Goal: Contribute content

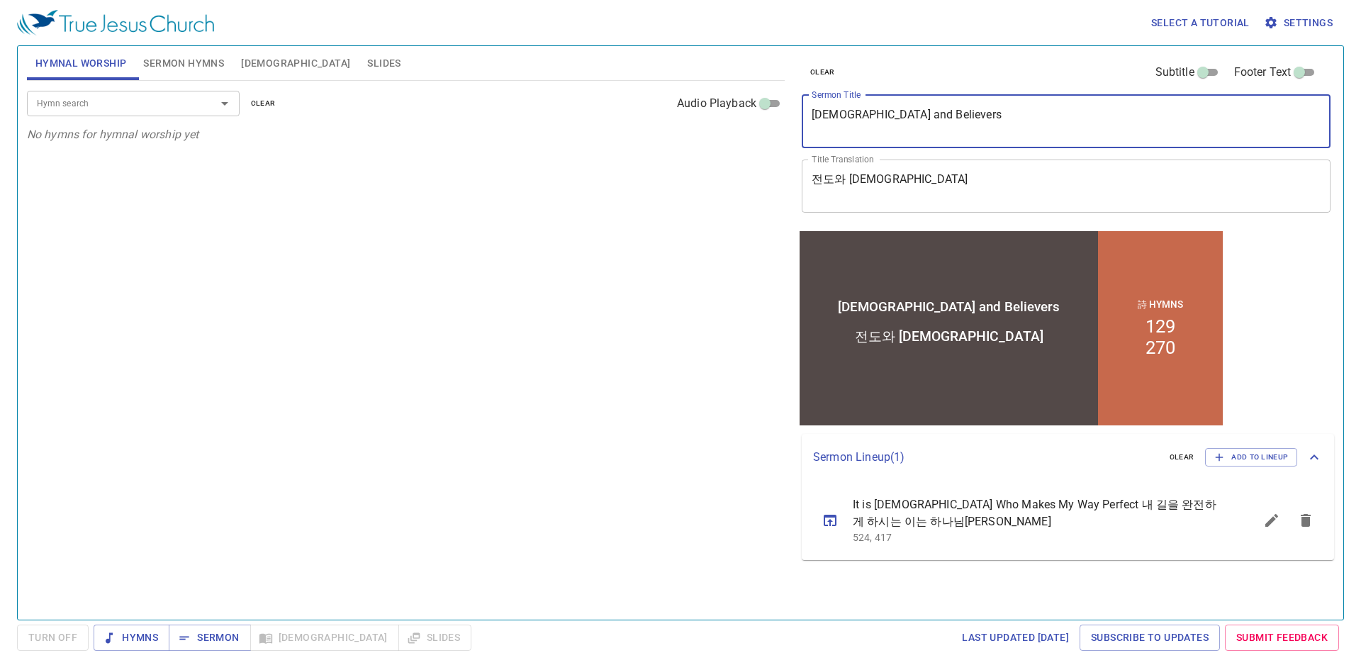
drag, startPoint x: 992, startPoint y: 114, endPoint x: 526, endPoint y: 67, distance: 468.2
click at [526, 67] on div "Hymnal Worship Sermon Hymns Bible Slides Hymn search Hymn search clear Audio Pl…" at bounding box center [680, 327] width 1319 height 574
paste textarea "Here I am, [PERSON_NAME]"
type textarea "Here I am, [PERSON_NAME]"
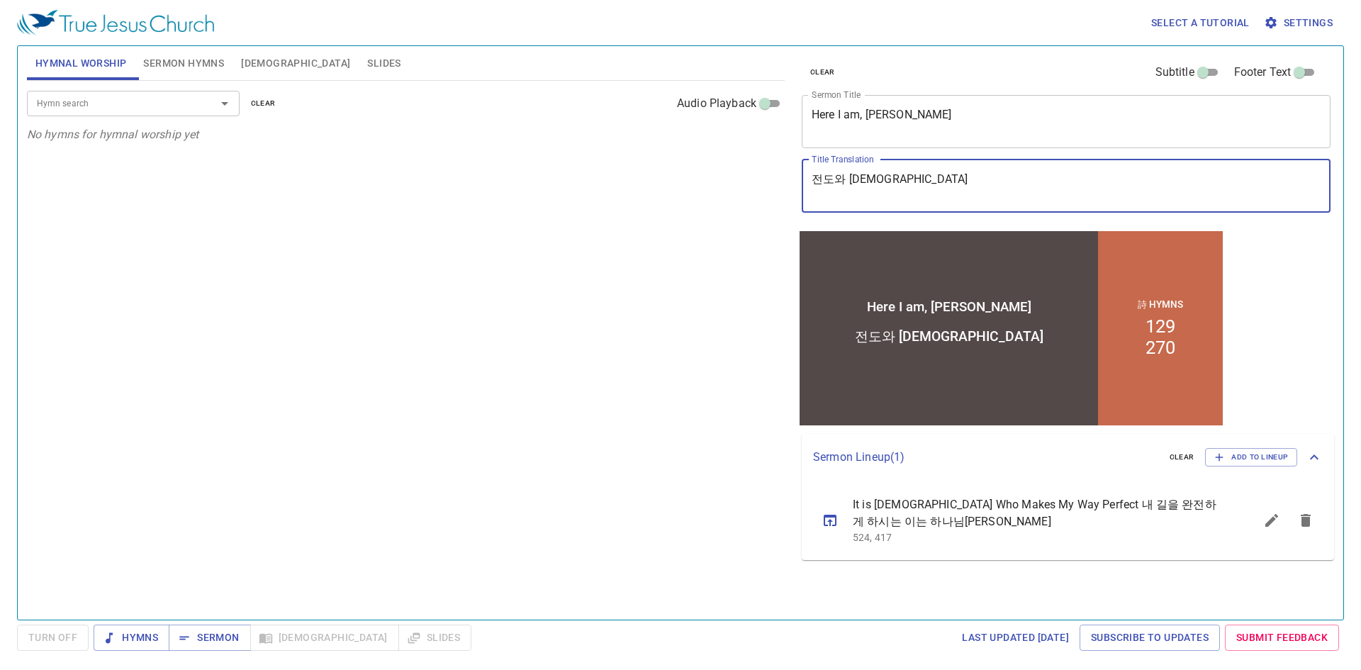
drag, startPoint x: 966, startPoint y: 199, endPoint x: 689, endPoint y: 160, distance: 279.2
click at [689, 160] on div "Hymnal Worship Sermon Hymns Bible Slides Hymn search Hymn search clear Audio Pl…" at bounding box center [680, 327] width 1319 height 574
paste textarea "여 내가 여기 있나이다"
type textarea "주여 내가 여기 있나이다"
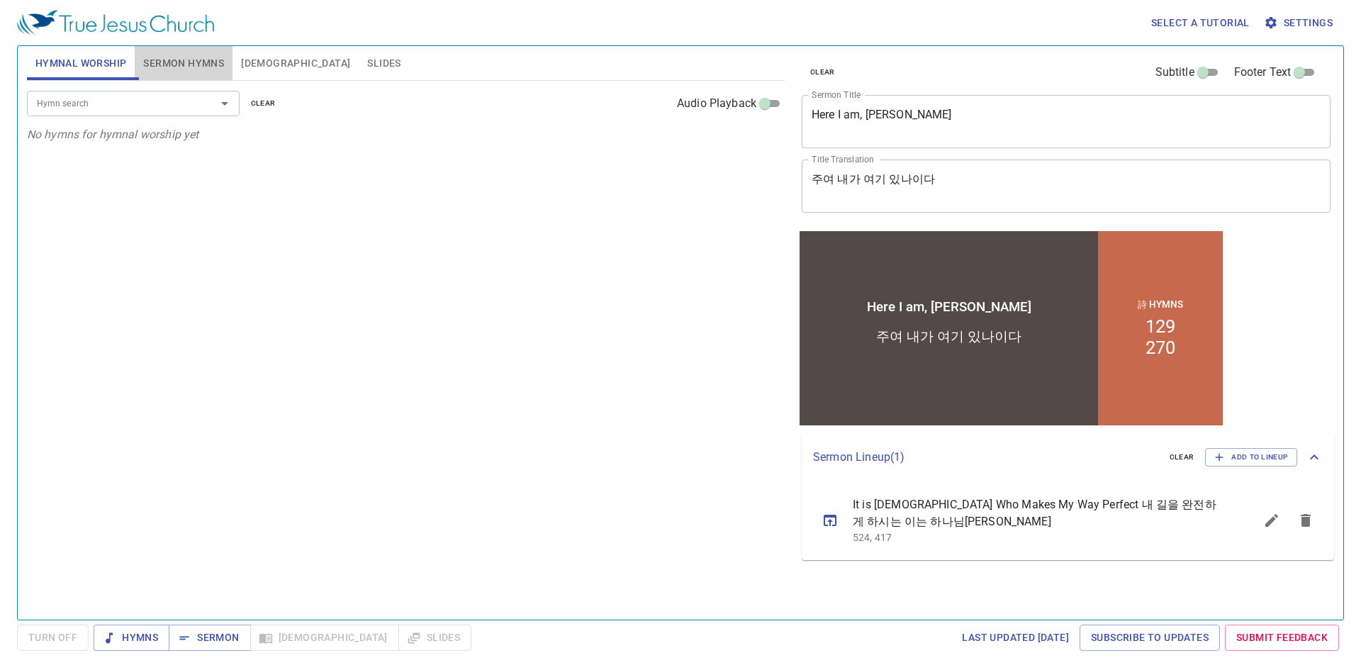
click at [197, 65] on span "Sermon Hymns" at bounding box center [183, 64] width 81 height 18
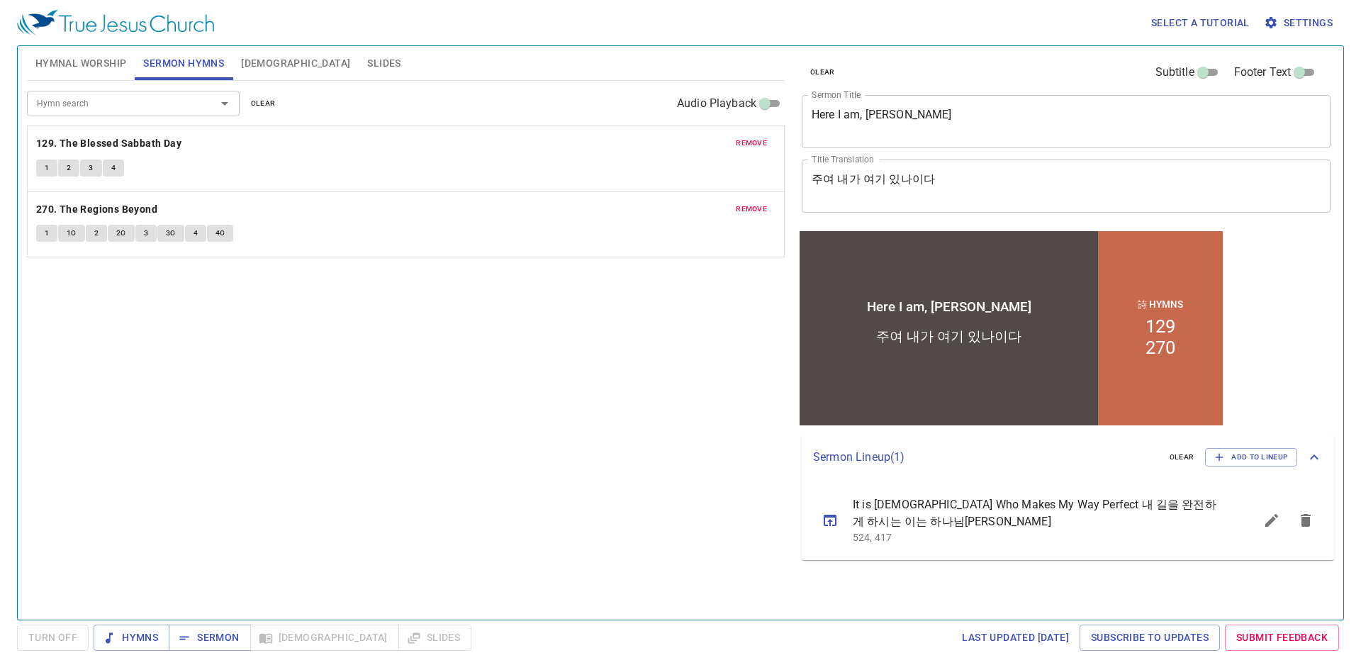
click at [744, 147] on span "remove" at bounding box center [751, 143] width 31 height 13
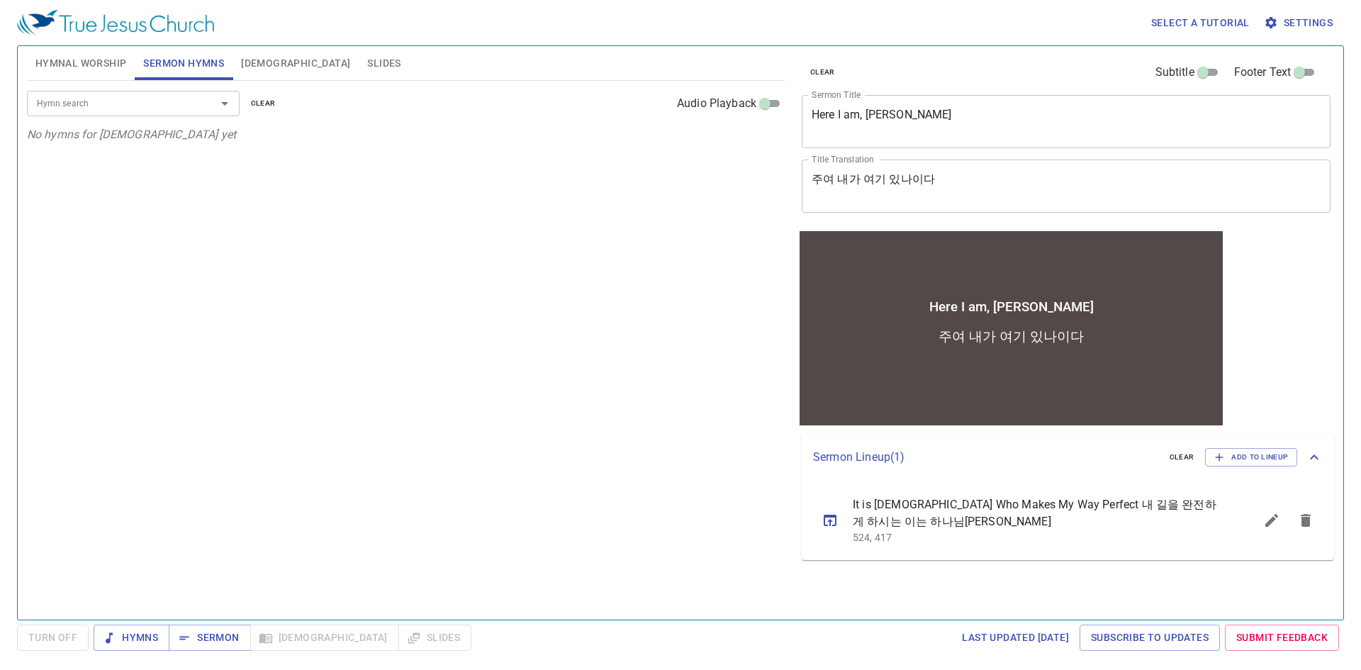
click at [155, 83] on div "Hymn search Hymn search clear Audio Playback" at bounding box center [406, 103] width 758 height 45
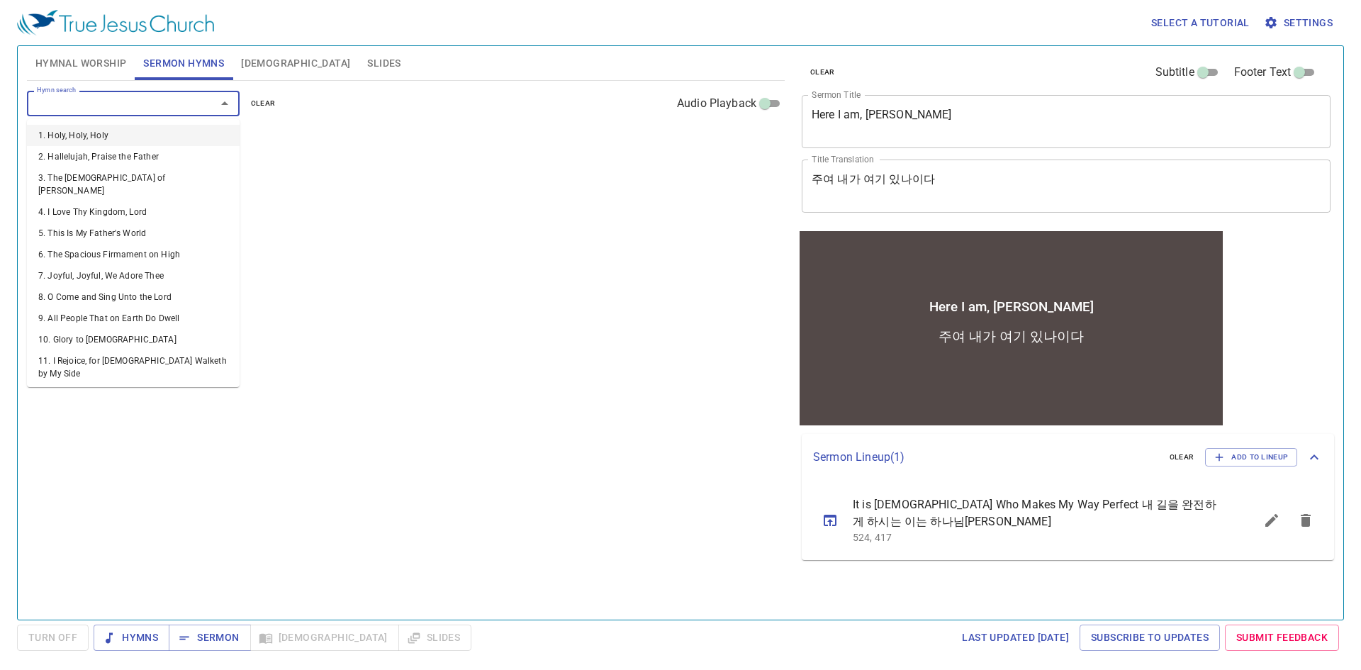
click at [157, 101] on input "Hymn search" at bounding box center [112, 103] width 162 height 16
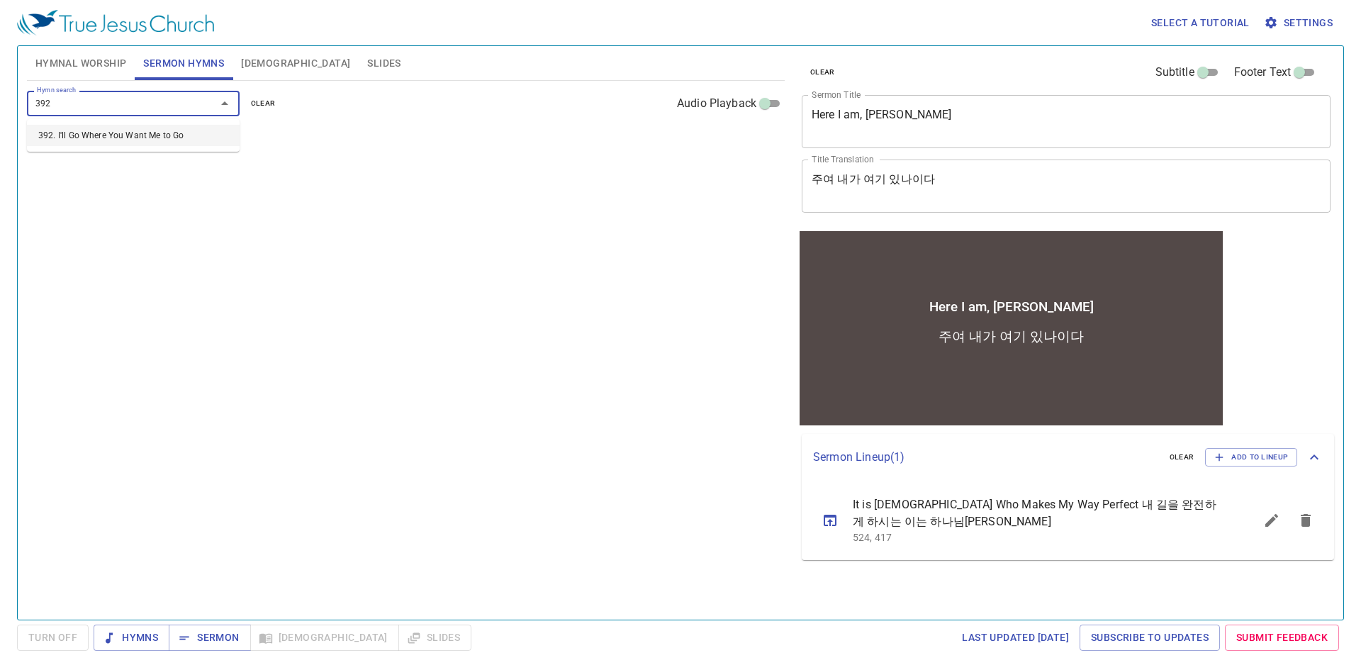
type input "392. I'll Go Where You Want Me to Go"
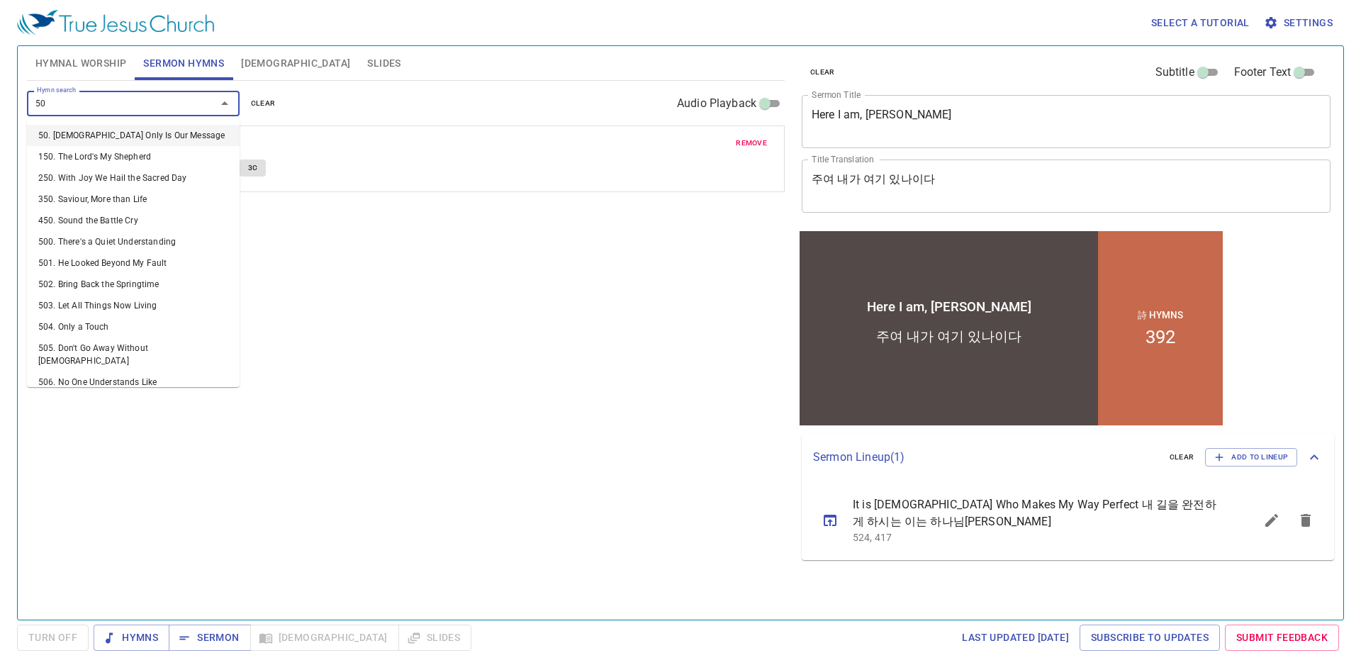
type input "508"
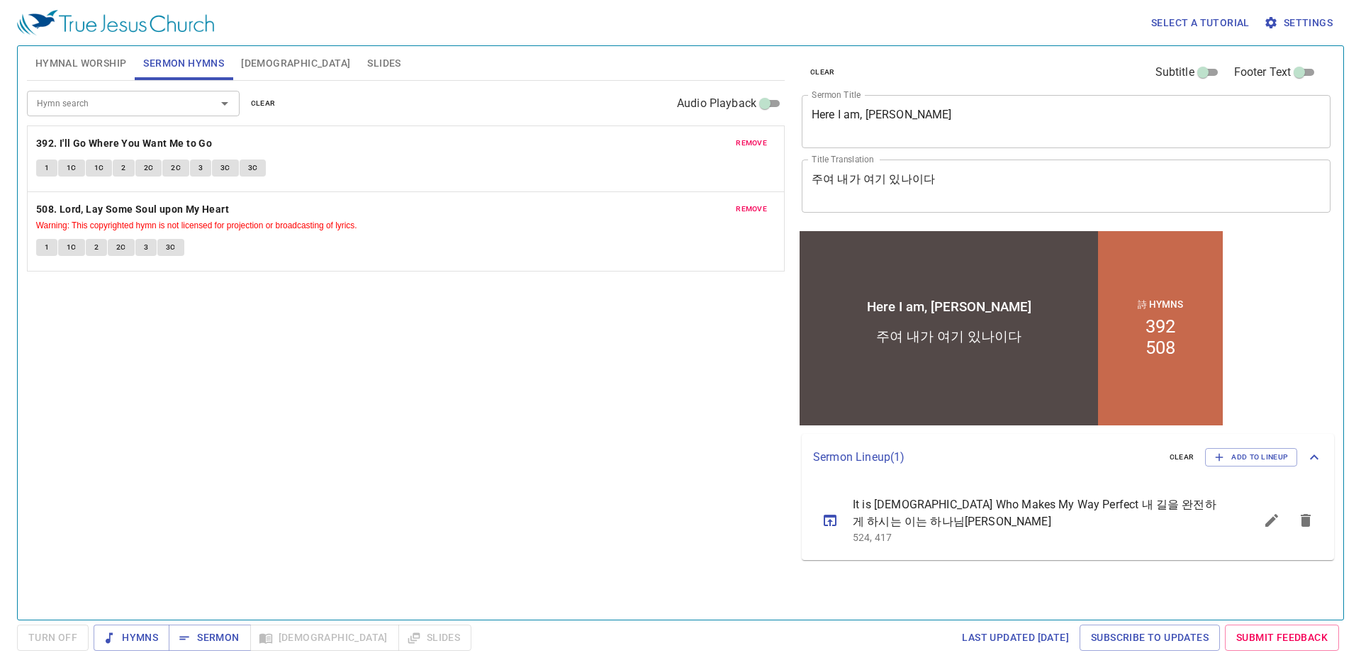
click at [747, 152] on div "remove 392. I'll Go Where You Want Me to Go 1 1C 1C 2 2C 2C 3 3C 3C" at bounding box center [406, 158] width 756 height 65
click at [751, 140] on span "remove" at bounding box center [751, 143] width 31 height 13
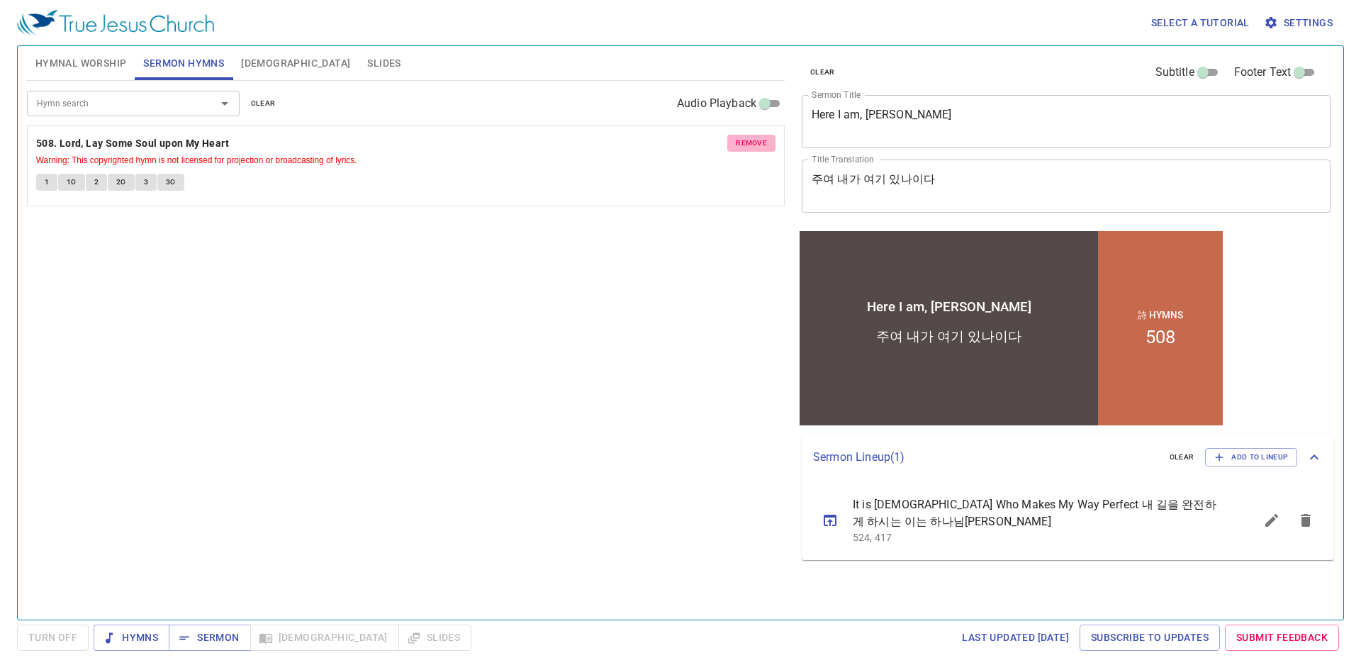
click at [751, 140] on span "remove" at bounding box center [751, 143] width 31 height 13
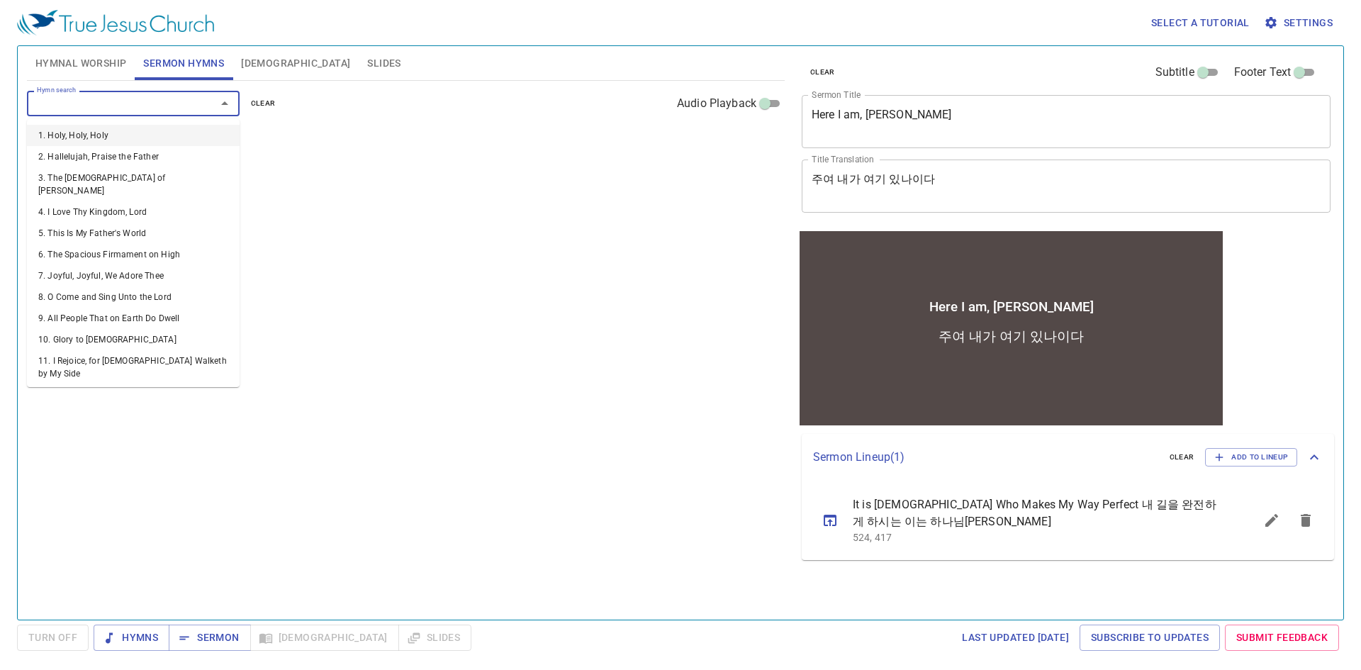
click at [162, 108] on input "Hymn search" at bounding box center [112, 103] width 162 height 16
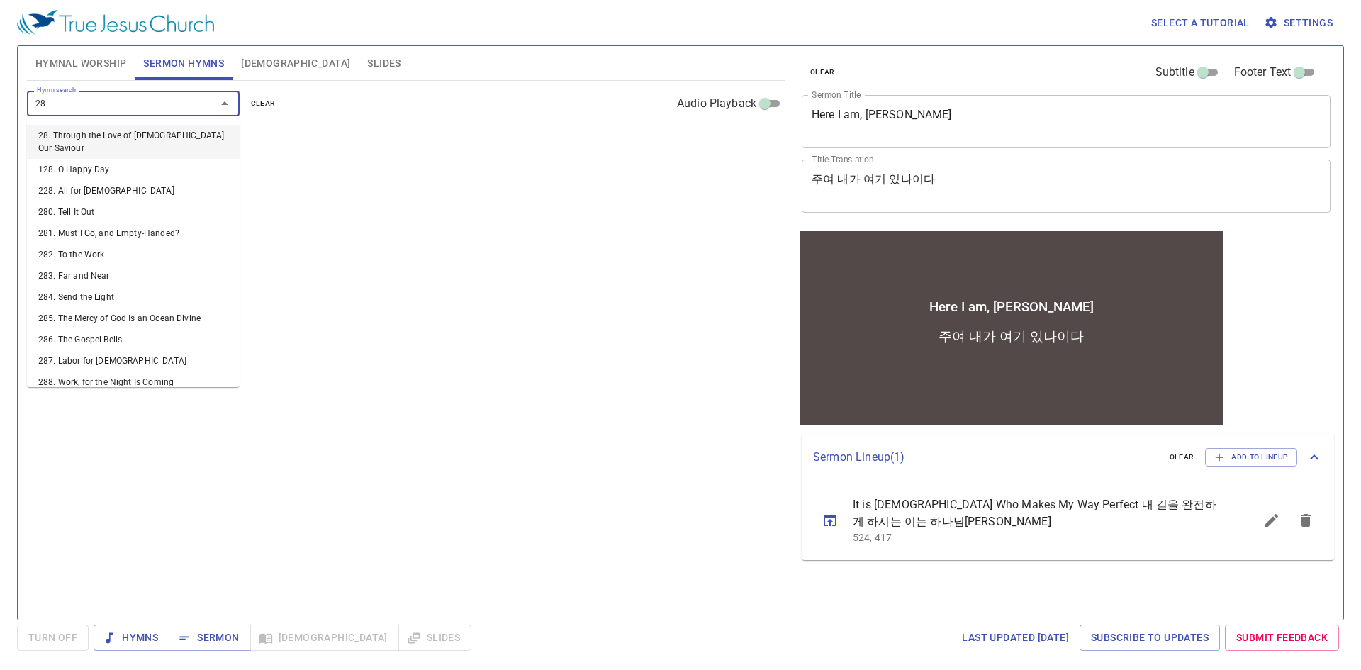
type input "287"
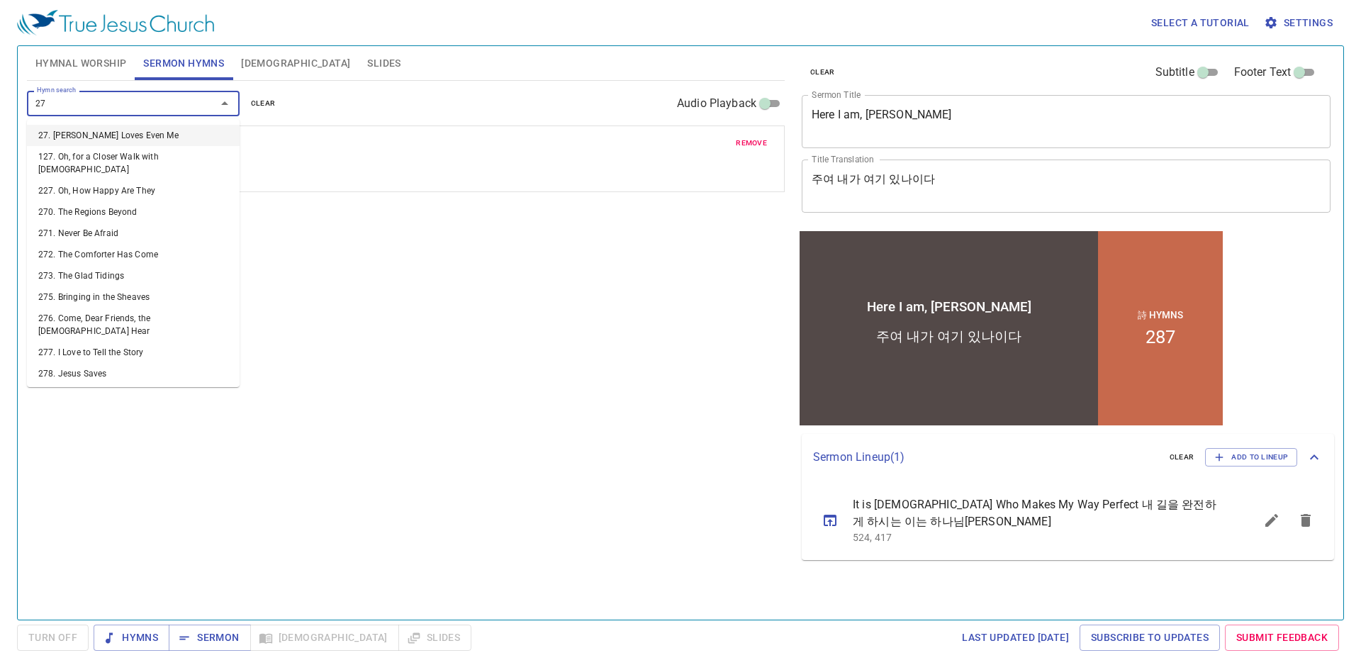
type input "275"
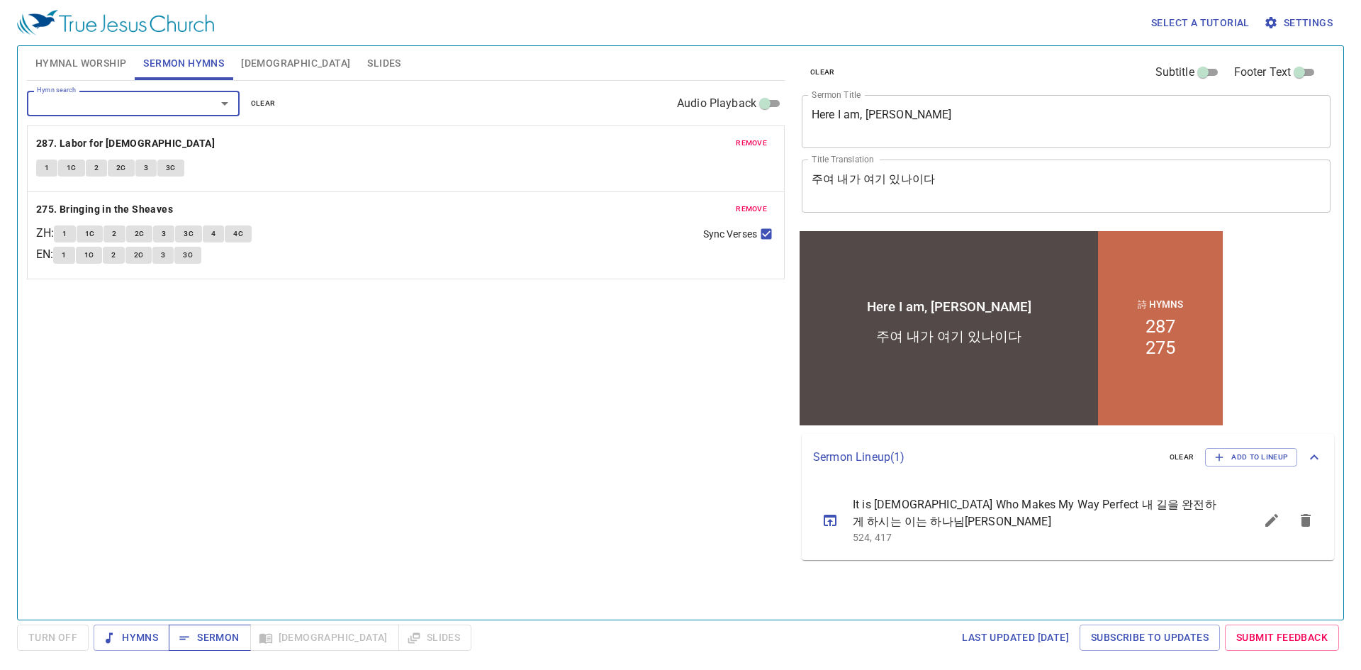
click at [214, 632] on span "Sermon" at bounding box center [209, 638] width 59 height 18
click at [889, 125] on textarea "Here I am, [PERSON_NAME]" at bounding box center [1066, 121] width 509 height 27
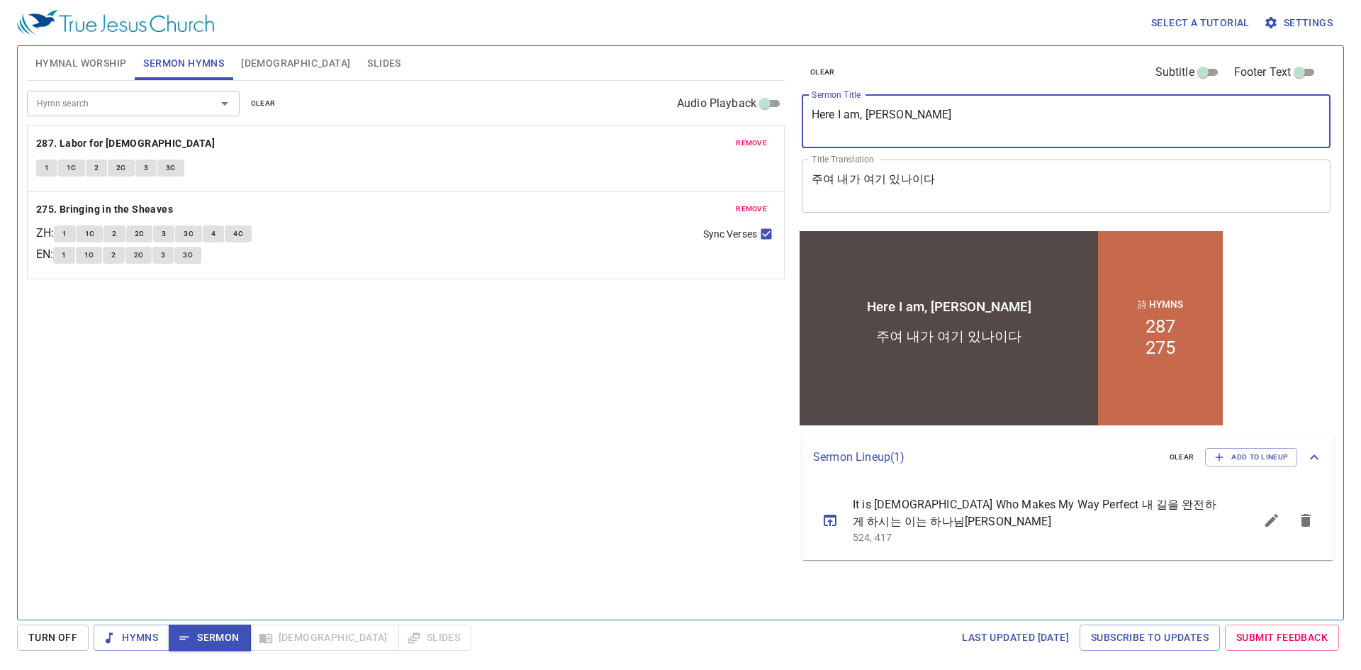
drag, startPoint x: 949, startPoint y: 114, endPoint x: 866, endPoint y: 120, distance: 82.4
click at [866, 120] on textarea "Here I am, [PERSON_NAME]" at bounding box center [1066, 121] width 509 height 27
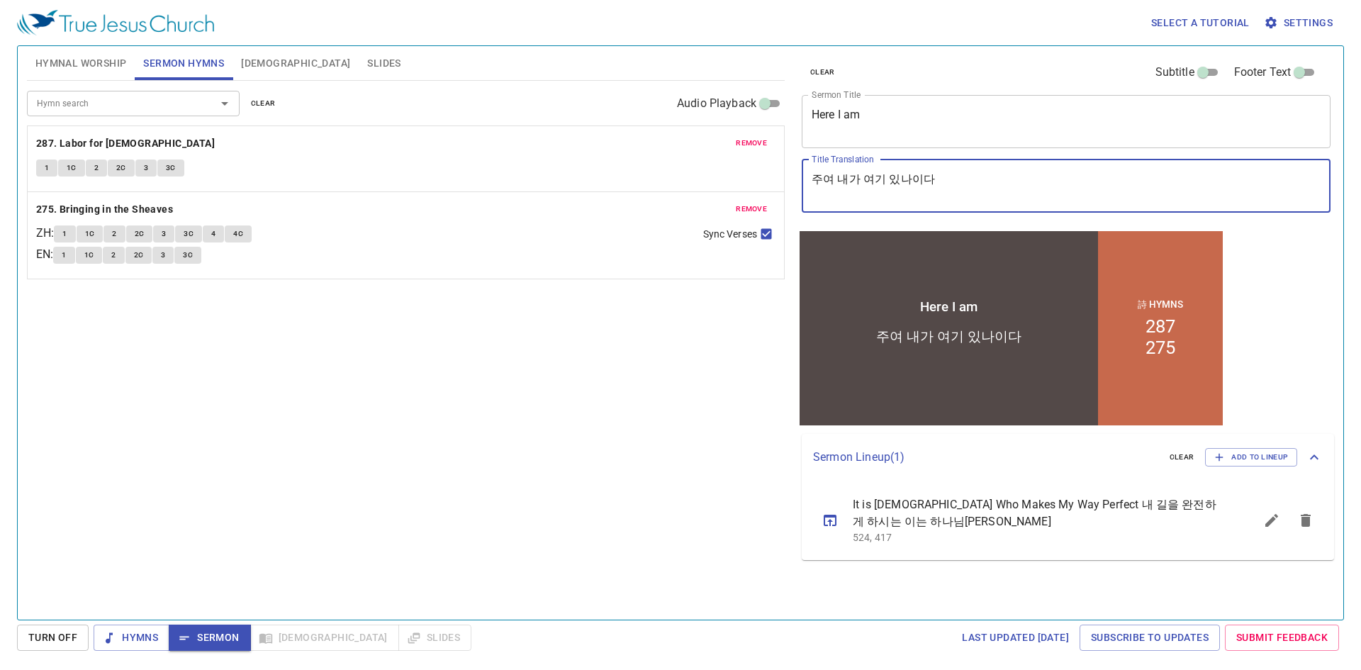
drag, startPoint x: 937, startPoint y: 181, endPoint x: 764, endPoint y: 186, distance: 173.1
click at [764, 186] on div "Hymnal Worship Sermon Hymns Bible Slides Hymn search Hymn search clear Audio Pl…" at bounding box center [680, 327] width 1319 height 574
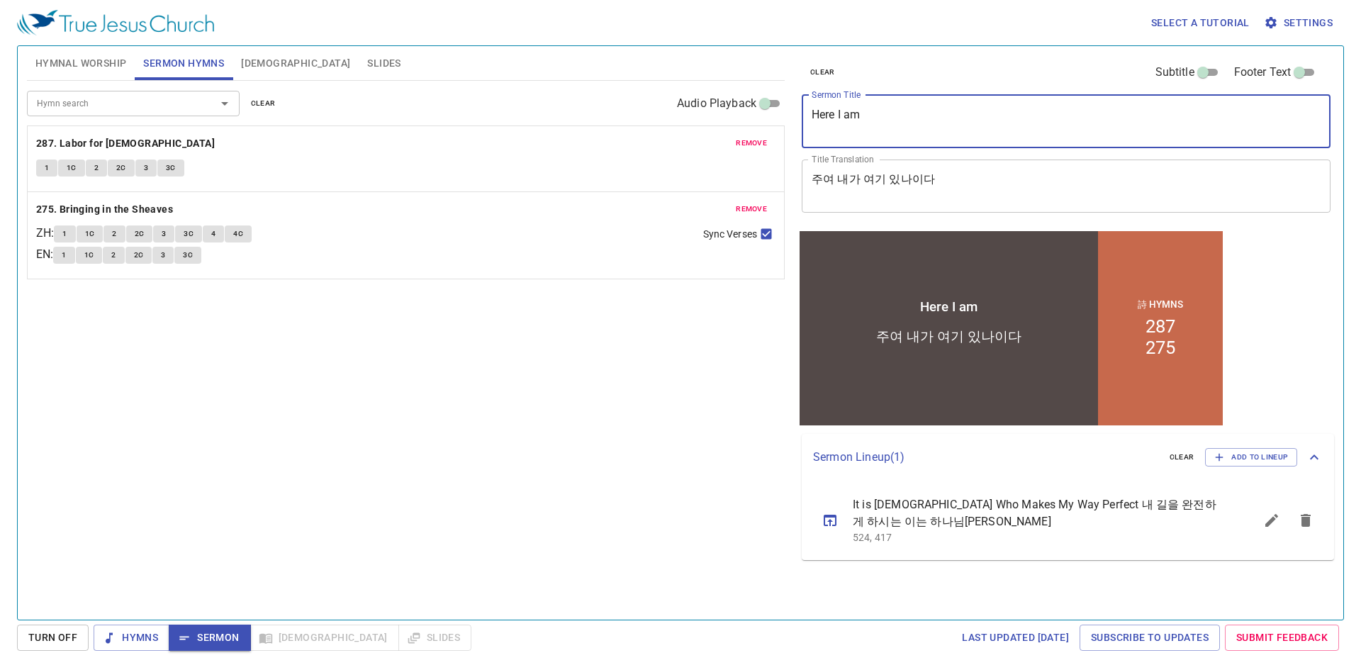
drag, startPoint x: 888, startPoint y: 113, endPoint x: 489, endPoint y: 82, distance: 399.6
click at [489, 82] on div "Hymnal Worship Sermon Hymns Bible Slides Hymn search Hymn search clear Audio Pl…" at bounding box center [680, 327] width 1319 height 574
click at [889, 125] on textarea "Here I am" at bounding box center [1066, 121] width 509 height 27
type textarea "Here I am, Lord"
